Goal: Task Accomplishment & Management: Manage account settings

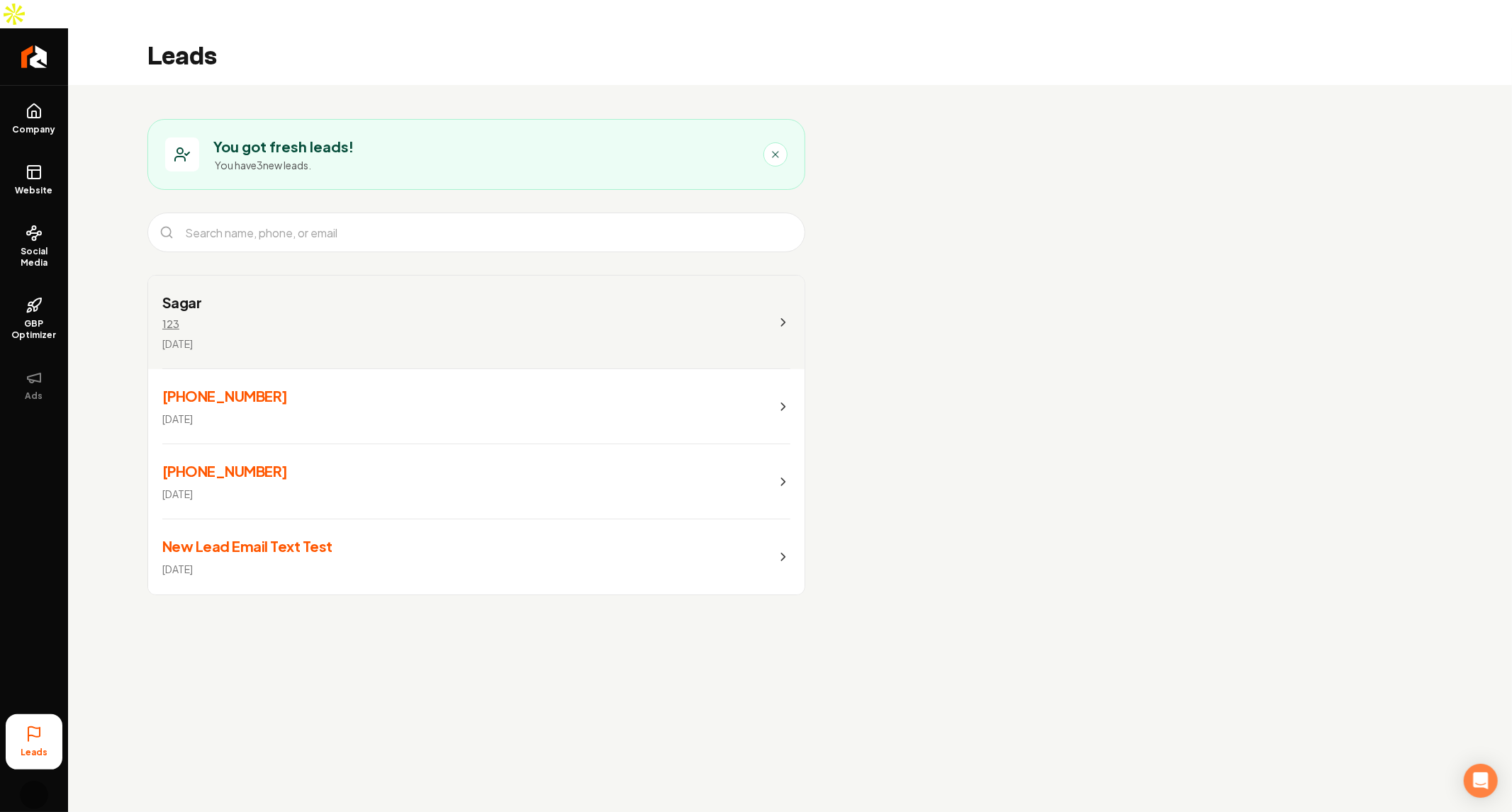
click at [265, 312] on link "Sagar 123 [DATE]" at bounding box center [476, 322] width 657 height 94
click at [44, 124] on span "Company" at bounding box center [34, 129] width 55 height 11
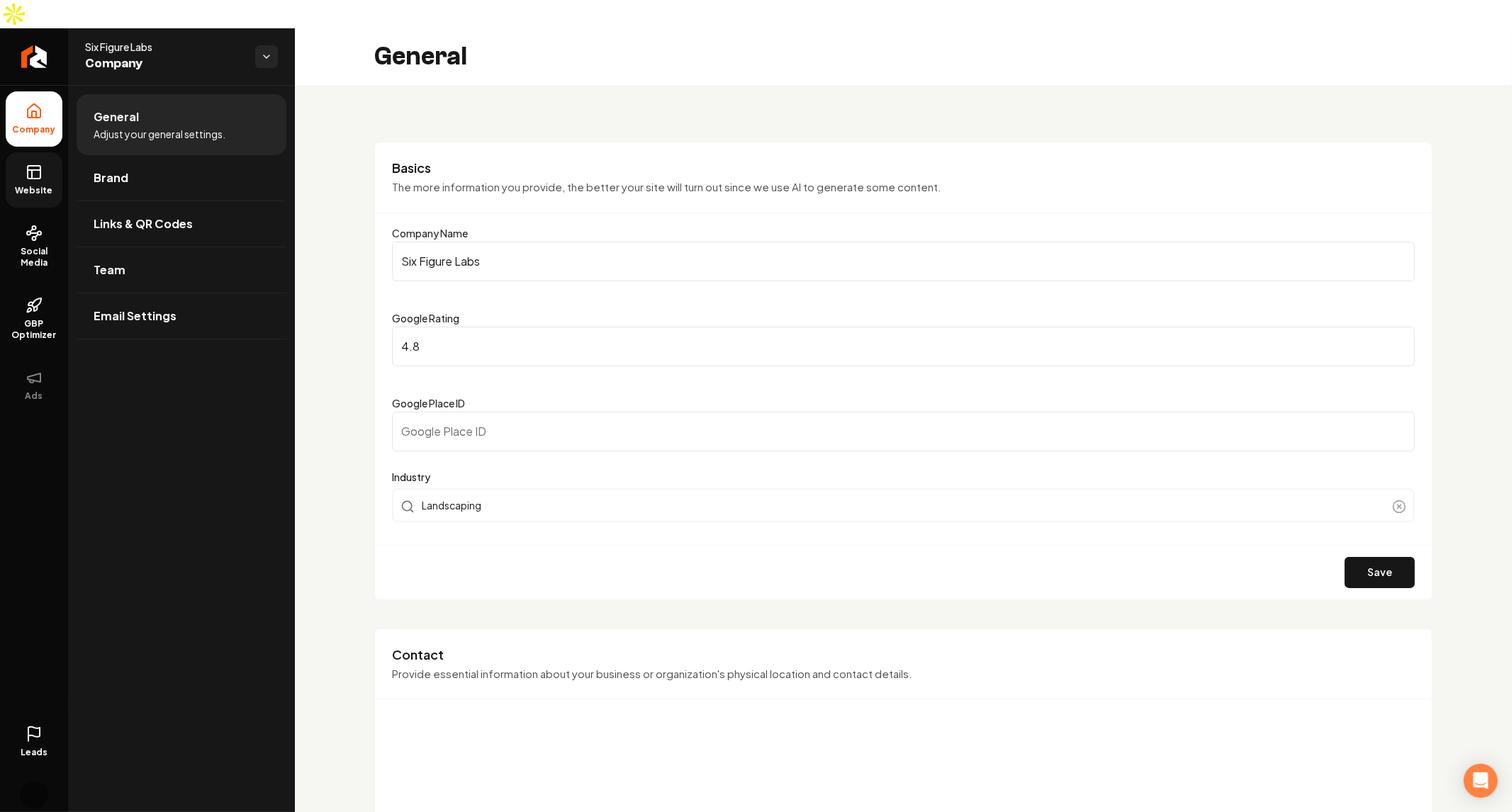
click at [23, 174] on link "Website" at bounding box center [33, 180] width 56 height 56
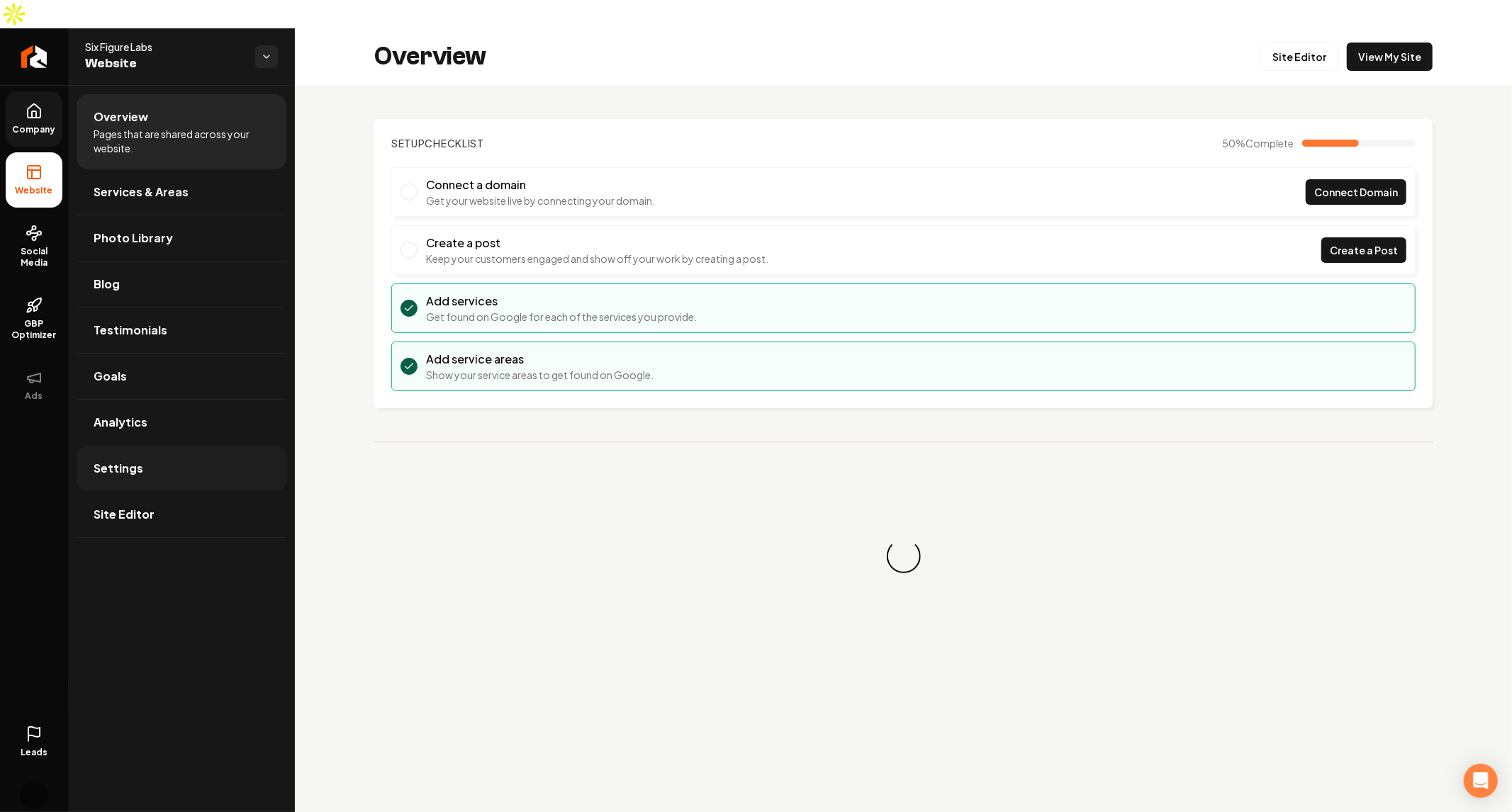
click at [164, 446] on link "Settings" at bounding box center [181, 468] width 210 height 45
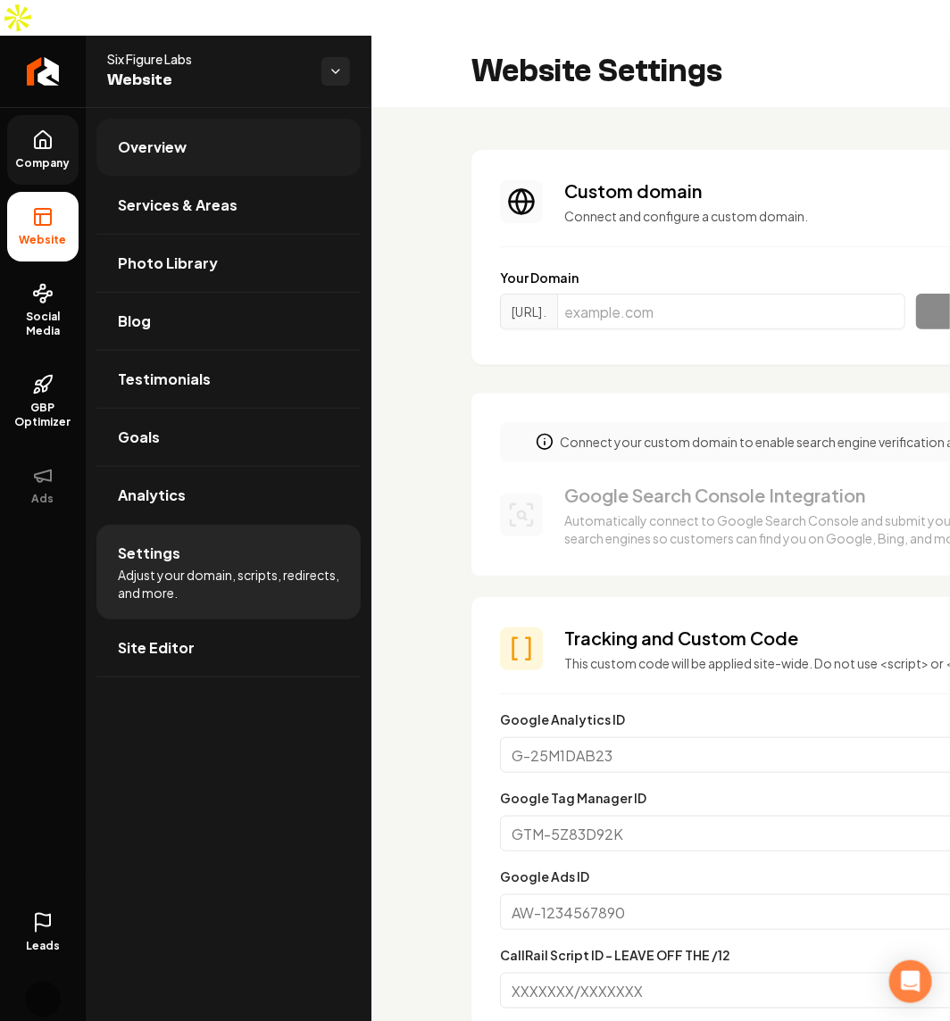
click at [207, 119] on link "Overview" at bounding box center [228, 147] width 264 height 57
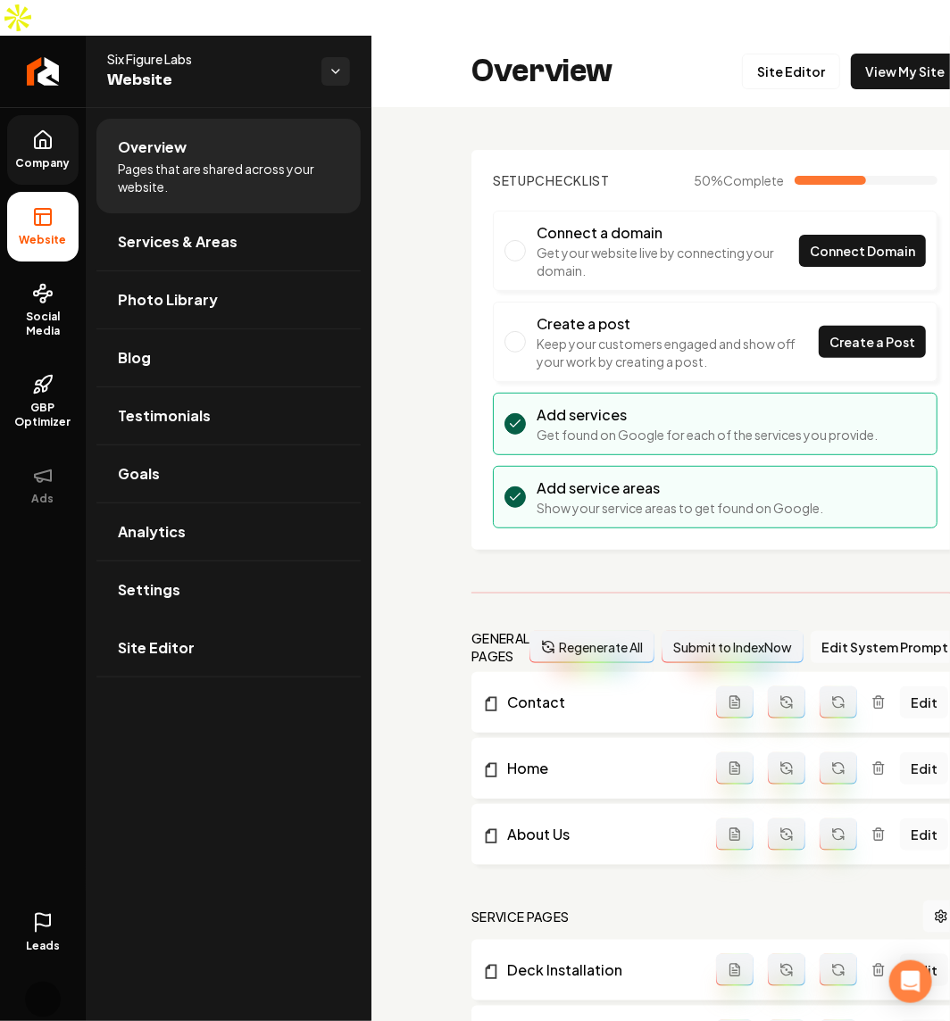
click at [63, 115] on link "Company" at bounding box center [42, 150] width 71 height 70
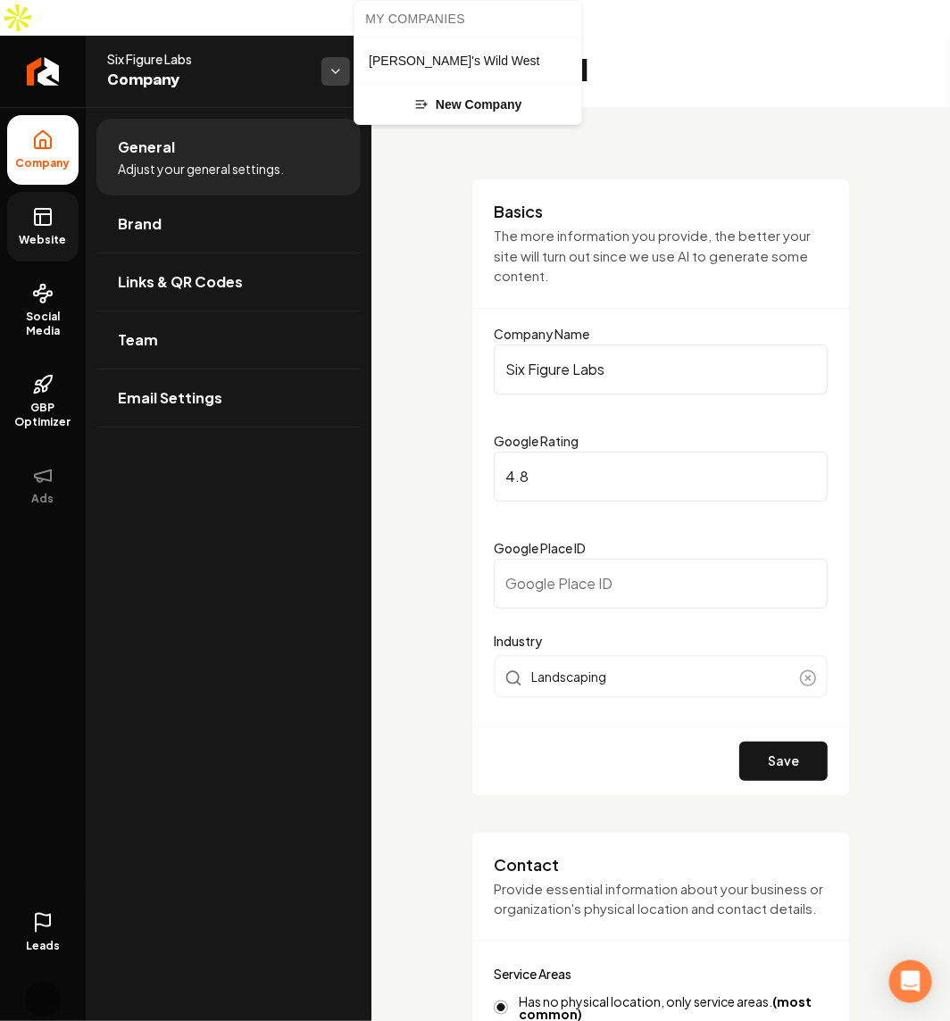
click at [322, 29] on html "Company Website Social Media GBP Optimizer Ads Leads Account Six Figure Labs Co…" at bounding box center [475, 510] width 950 height 1021
click at [386, 45] on div "[PERSON_NAME]'s Wild West" at bounding box center [468, 60] width 220 height 39
click at [331, 34] on html "Company Website Social Media GBP Optimizer Ads Leads Account Six Figure Labs Co…" at bounding box center [475, 510] width 950 height 1021
click at [376, 66] on span "[PERSON_NAME]'s Wild West" at bounding box center [454, 61] width 171 height 18
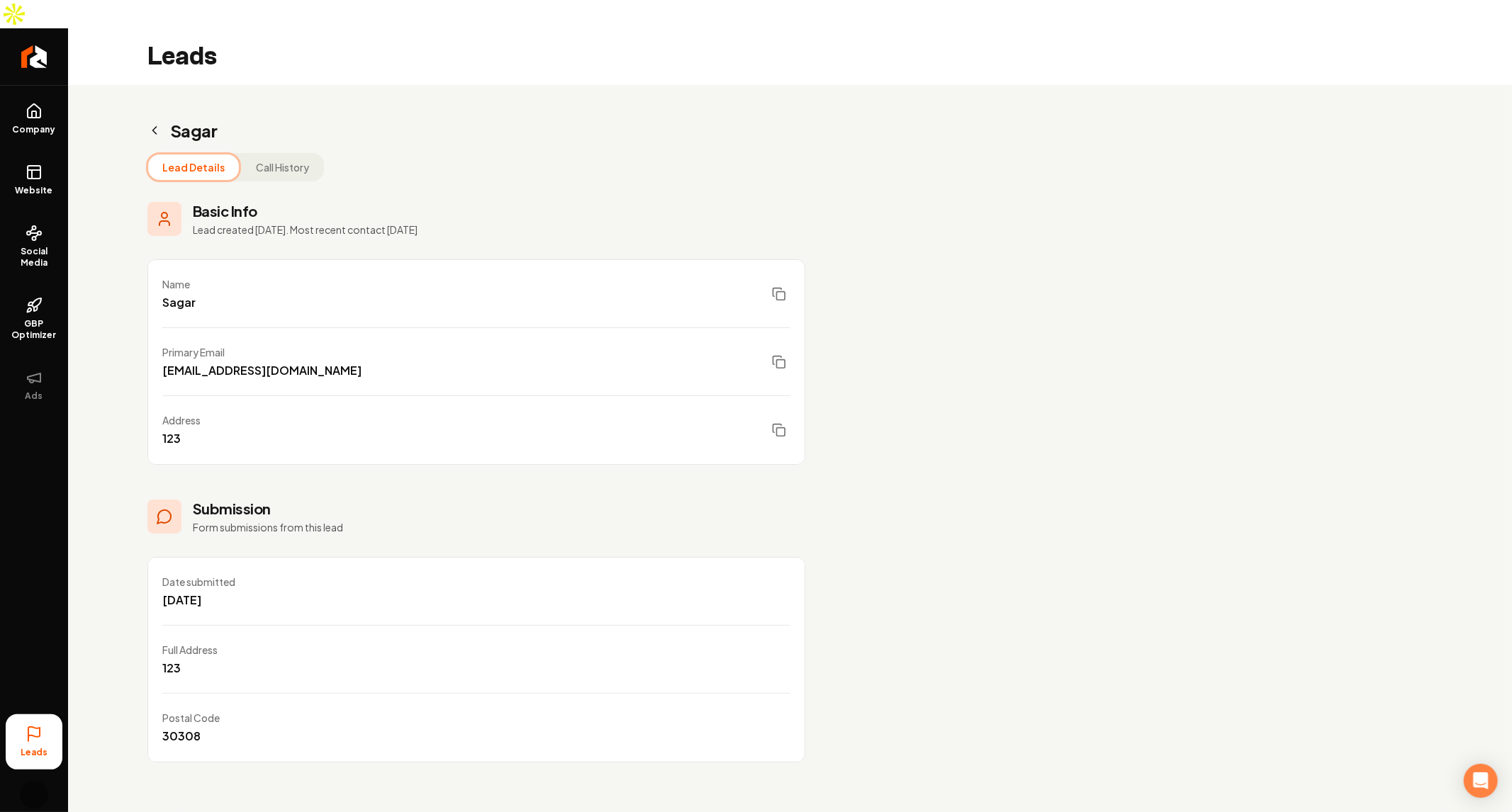
click at [277, 155] on button "Call History" at bounding box center [282, 167] width 82 height 25
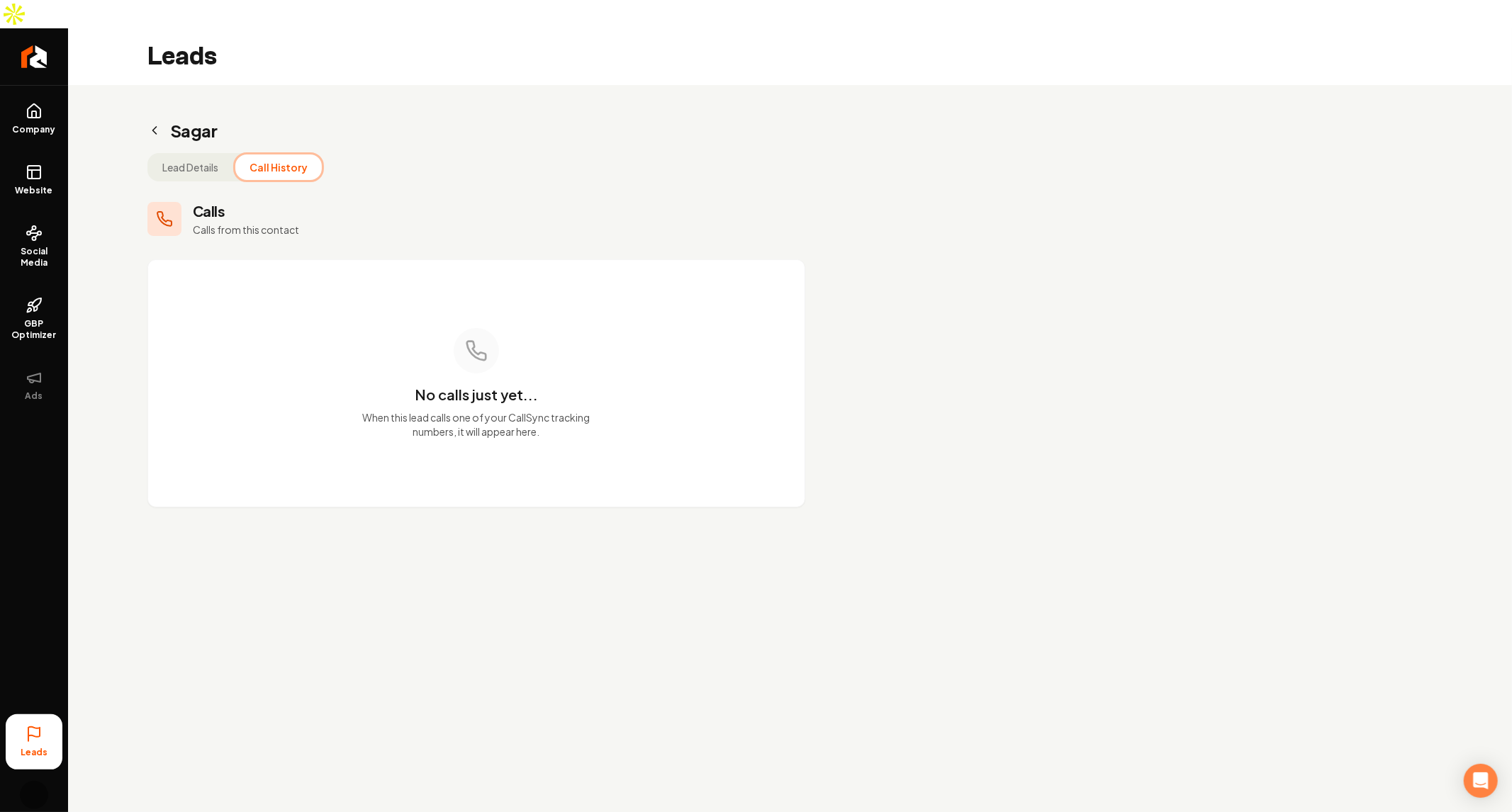
click at [494, 446] on div "No calls just yet... When this lead calls one of your CallSync tracking numbers…" at bounding box center [476, 383] width 657 height 247
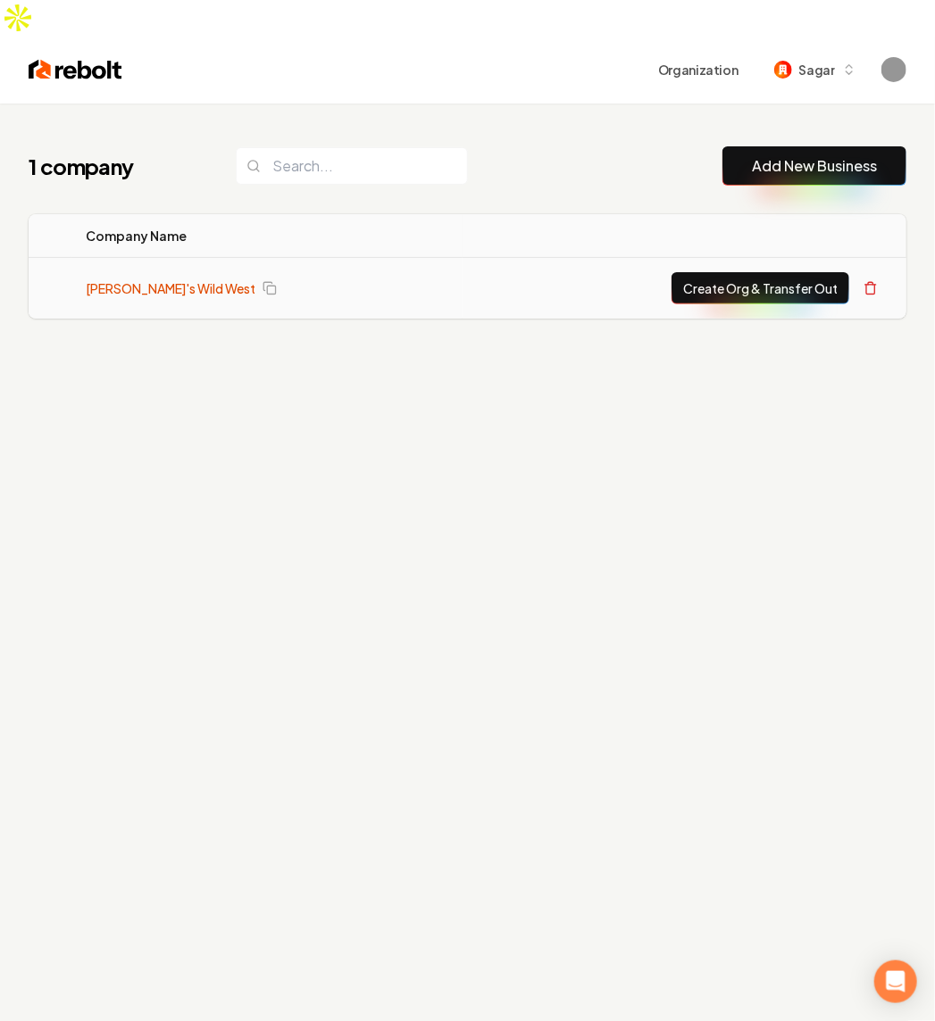
click at [113, 279] on link "[PERSON_NAME]'s Wild West" at bounding box center [171, 288] width 170 height 18
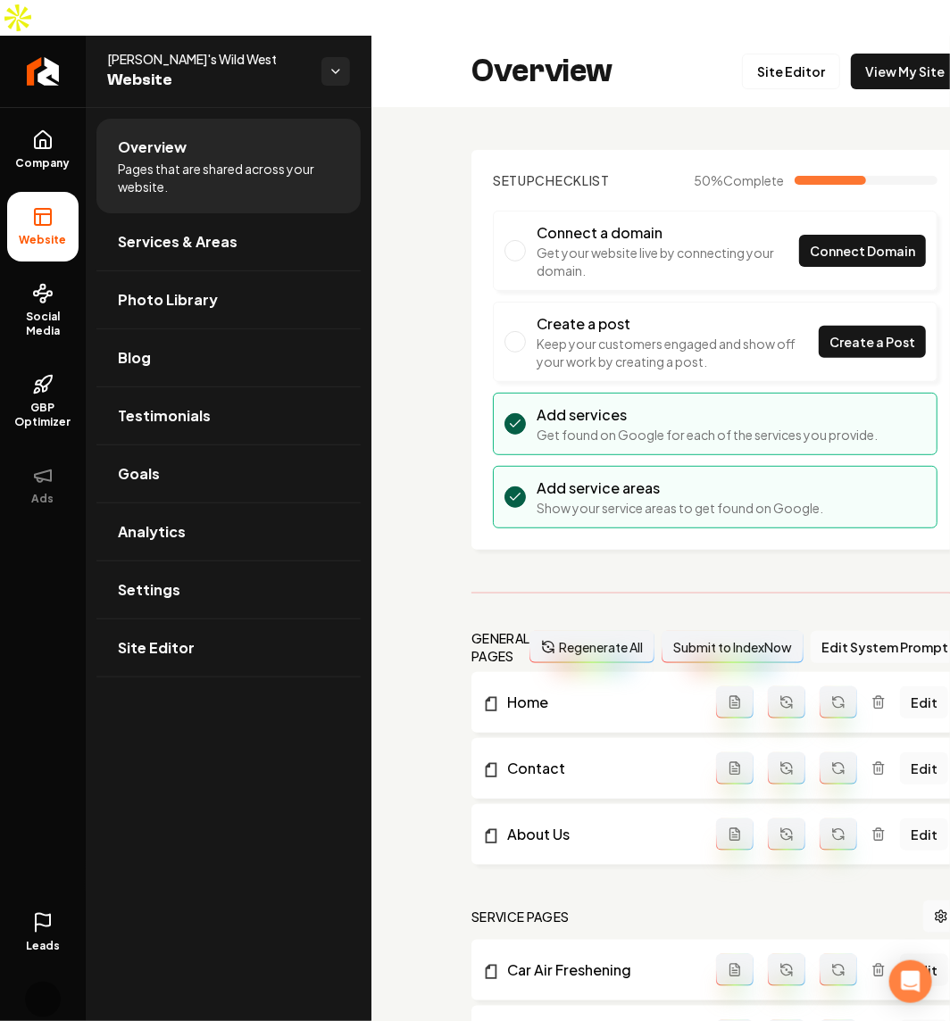
click at [429, 450] on div "Setup Checklist 50 % Complete Connect a domain Get your website live by connect…" at bounding box center [714, 778] width 687 height 1342
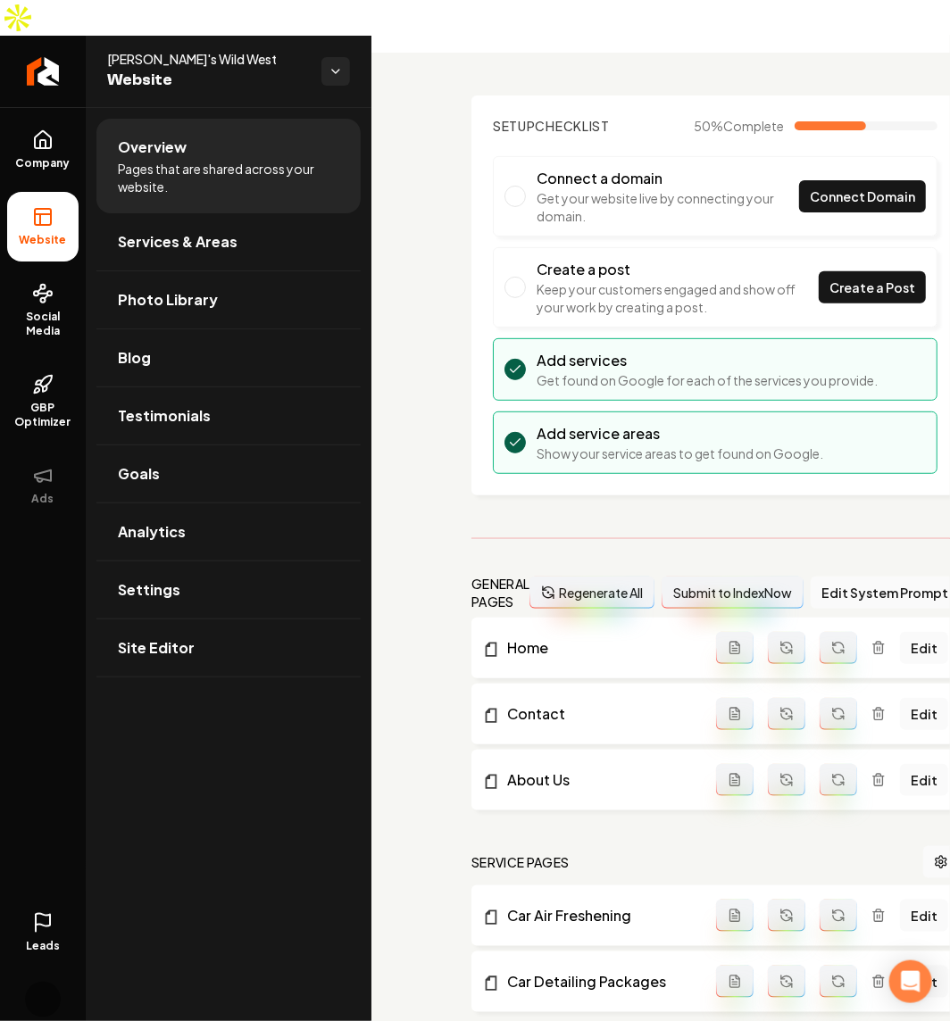
scroll to position [55, 0]
click at [203, 620] on link "Site Editor" at bounding box center [228, 648] width 264 height 57
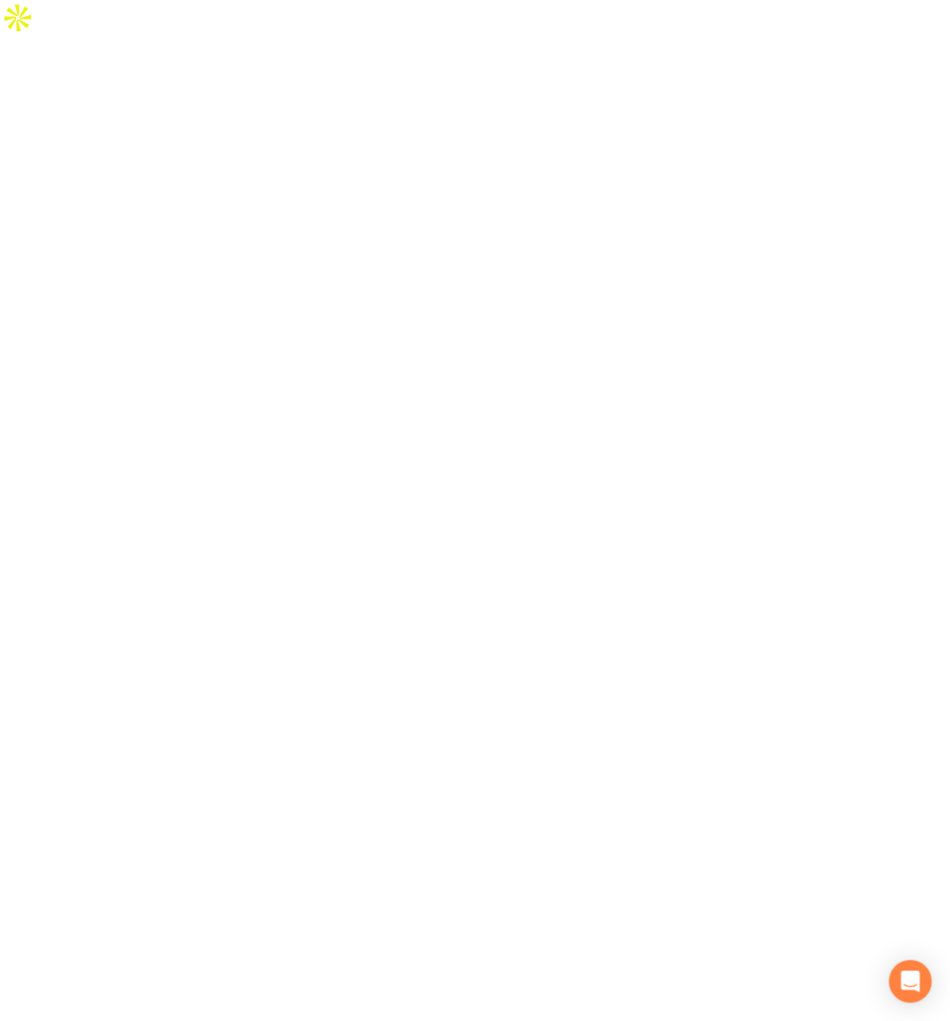
click at [131, 546] on div at bounding box center [475, 546] width 950 height 1021
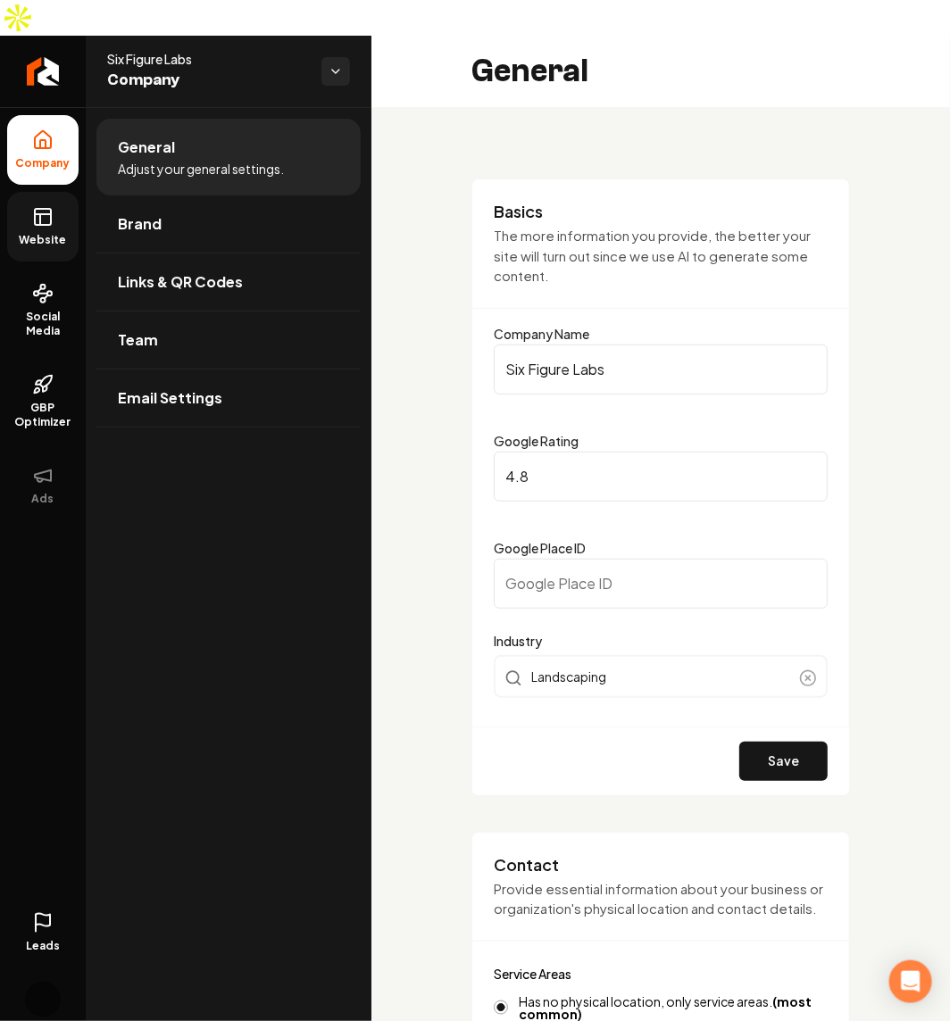
click at [37, 195] on link "Website" at bounding box center [42, 227] width 71 height 70
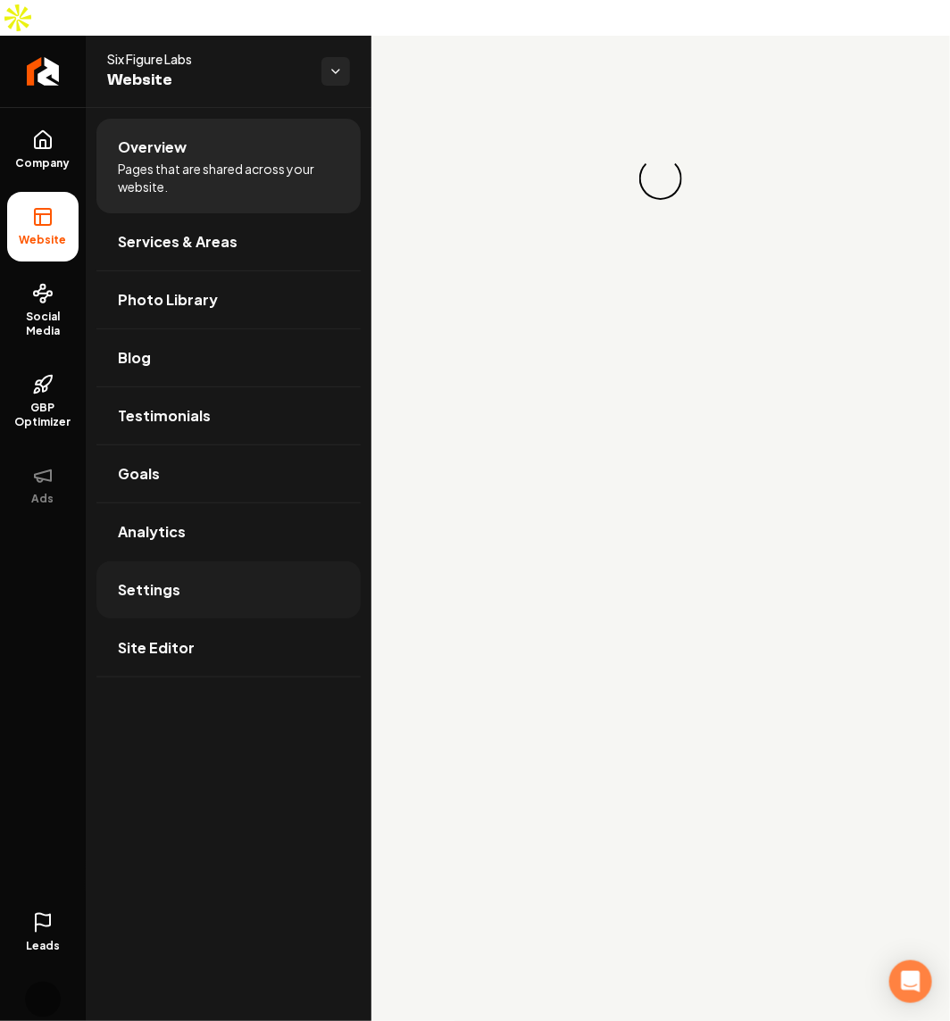
click at [303, 562] on link "Settings" at bounding box center [228, 590] width 264 height 57
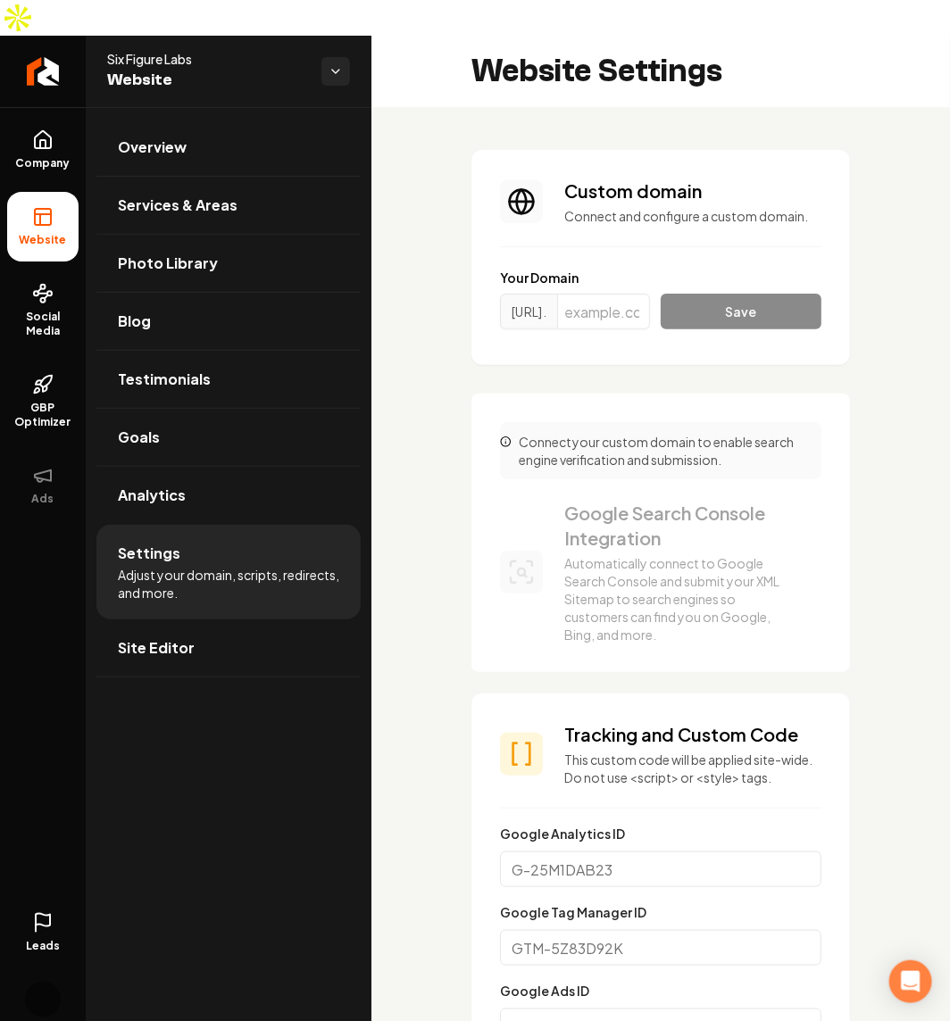
click at [341, 31] on html "Company Website Social Media GBP Optimizer Ads Leads Account Six Figure Labs We…" at bounding box center [475, 510] width 950 height 1021
click at [429, 64] on span "[PERSON_NAME]'s Wild West" at bounding box center [454, 61] width 171 height 18
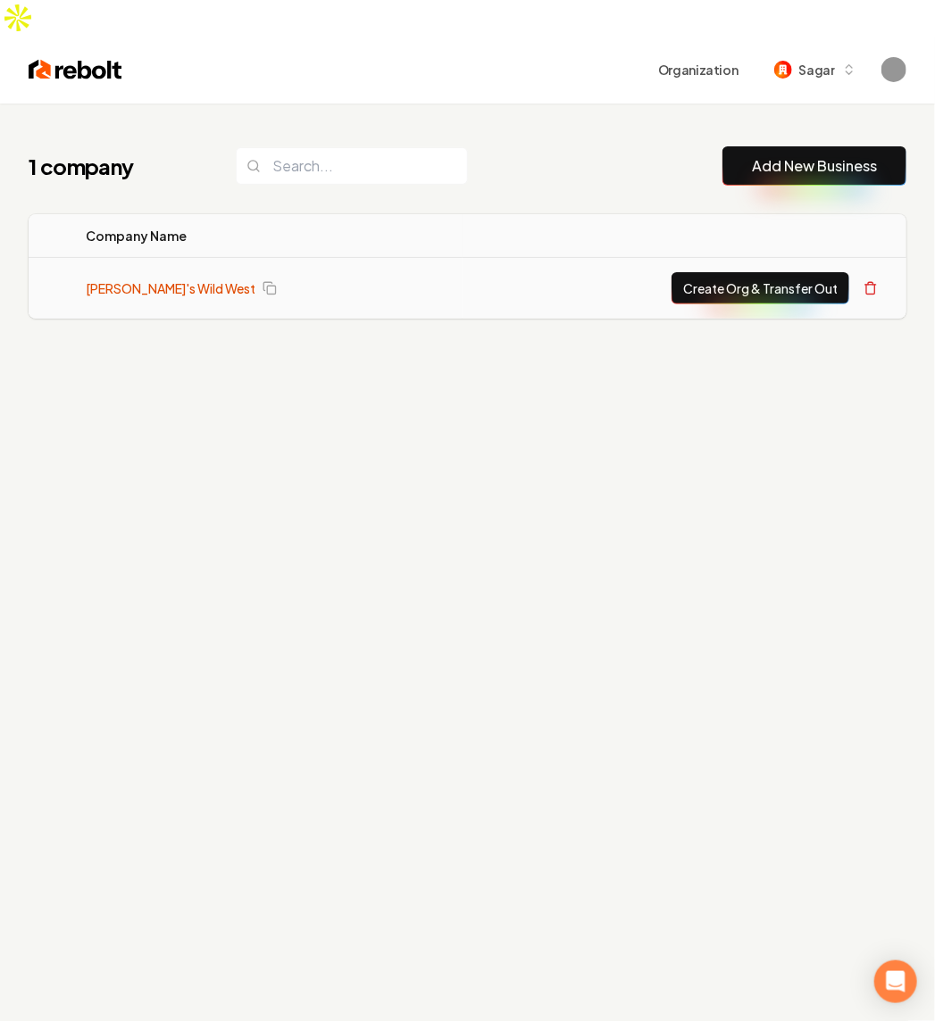
click at [152, 279] on link "[PERSON_NAME]'s Wild West" at bounding box center [171, 288] width 170 height 18
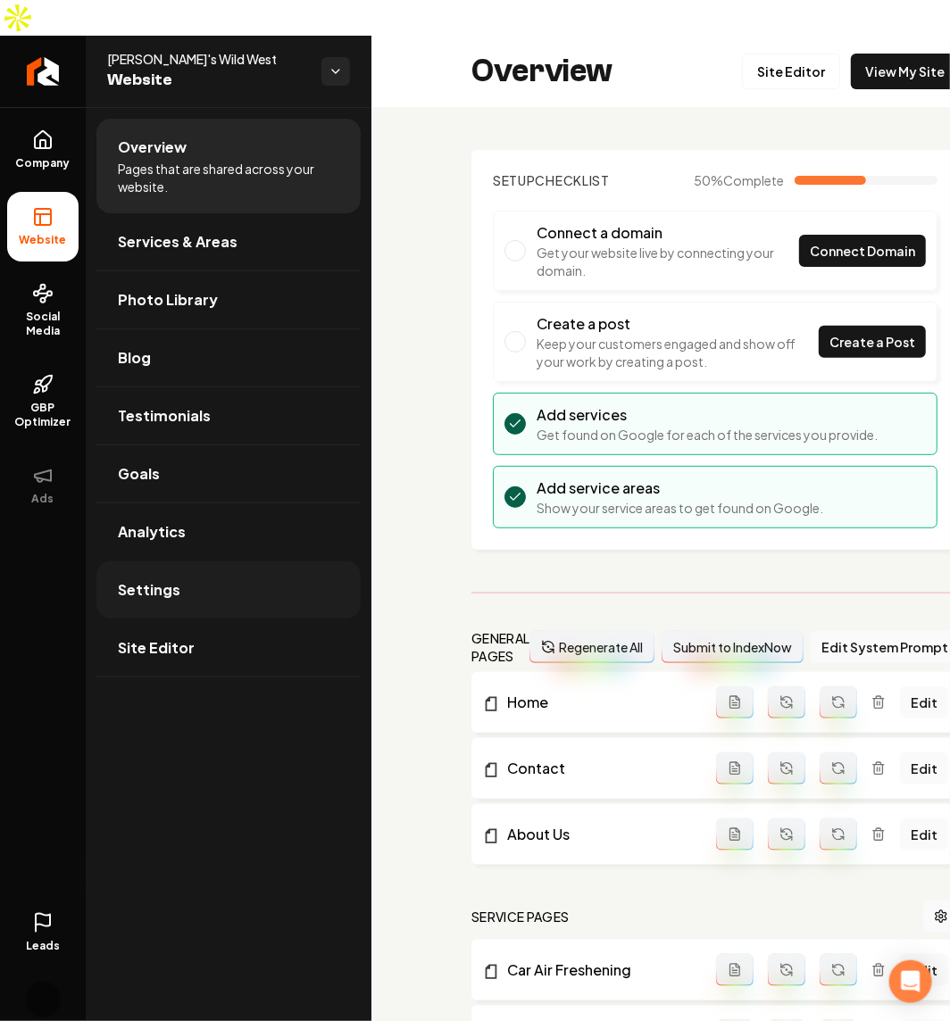
click at [265, 562] on link "Settings" at bounding box center [228, 590] width 264 height 57
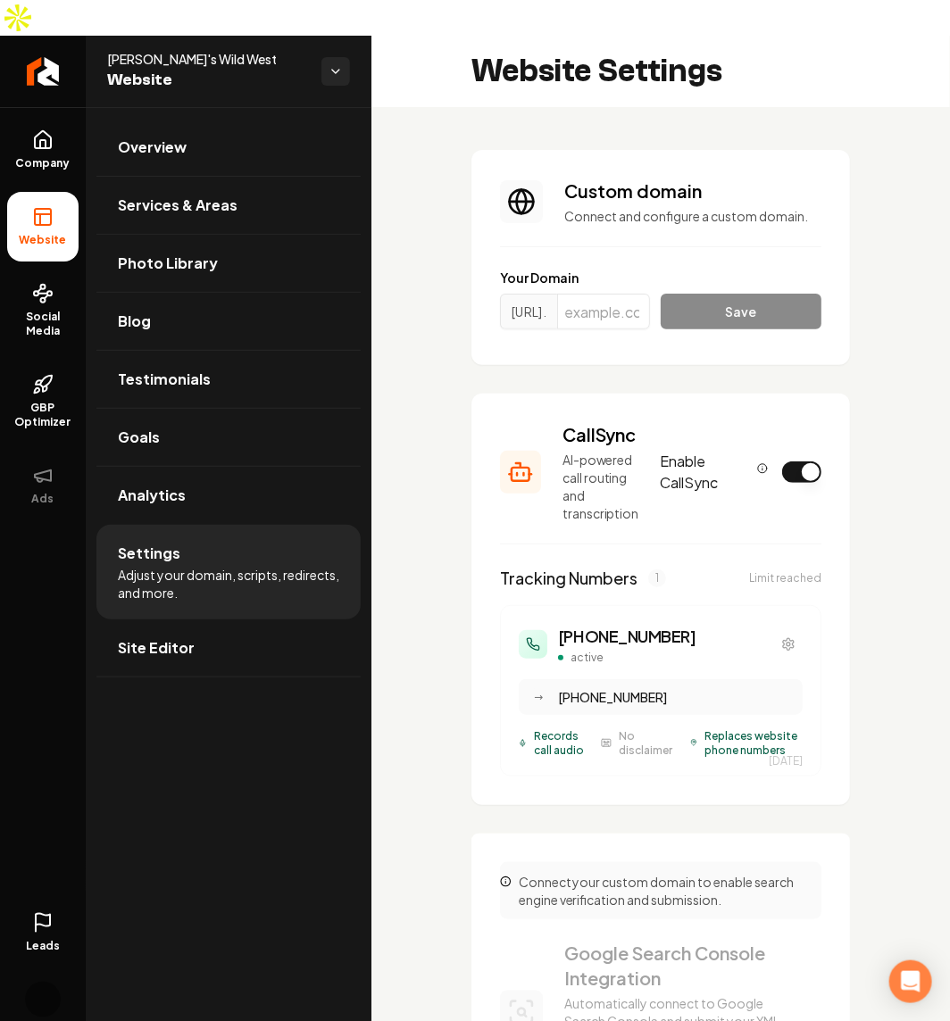
click at [46, 912] on icon at bounding box center [42, 922] width 21 height 21
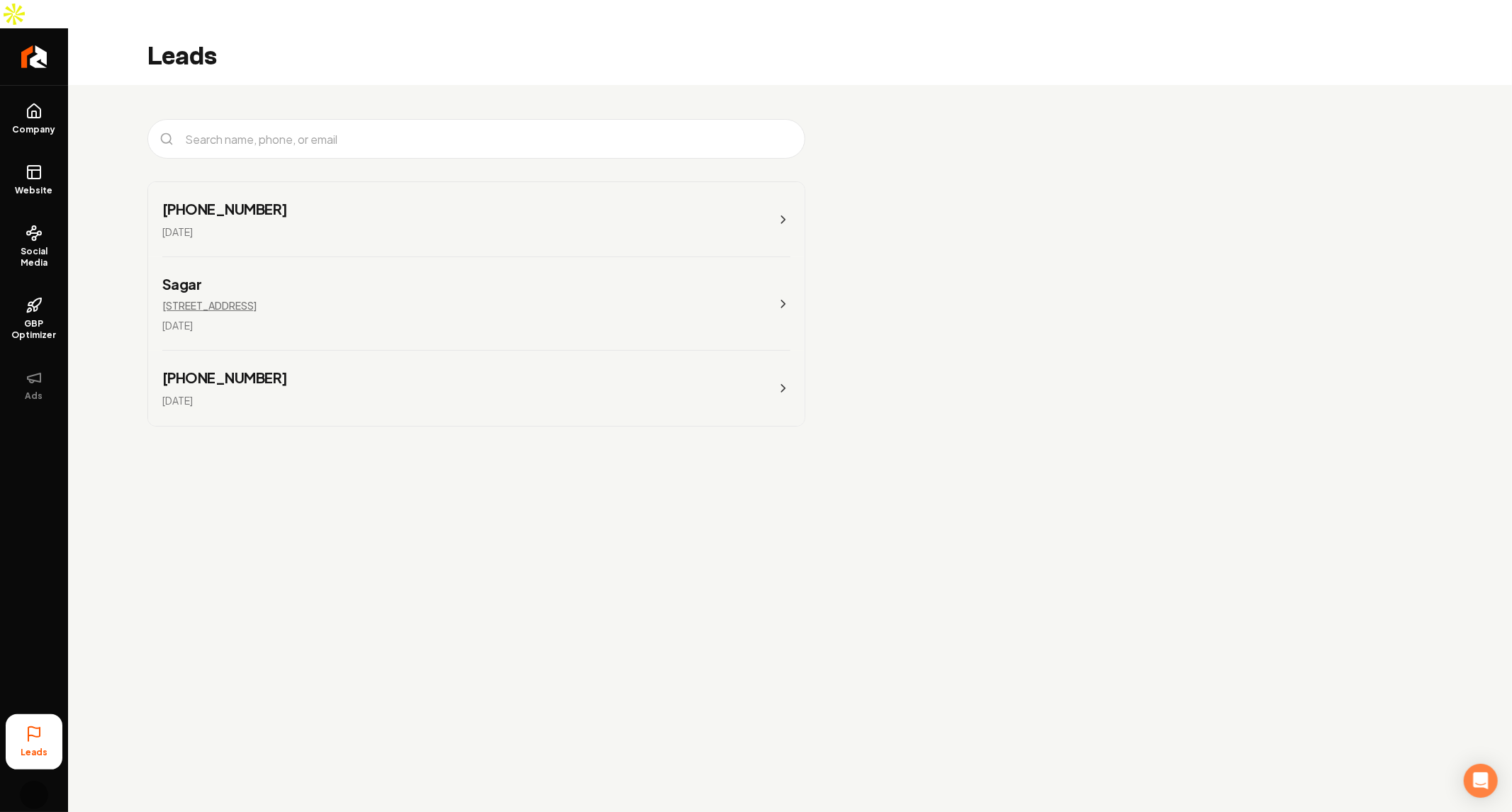
click at [742, 683] on main "Leads [PHONE_NUMBER] [DATE] Sagar [STREET_ADDRESS] [DATE] (678) 487-9785 [DATE]" at bounding box center [790, 434] width 1444 height 812
